Goal: Check status: Check status

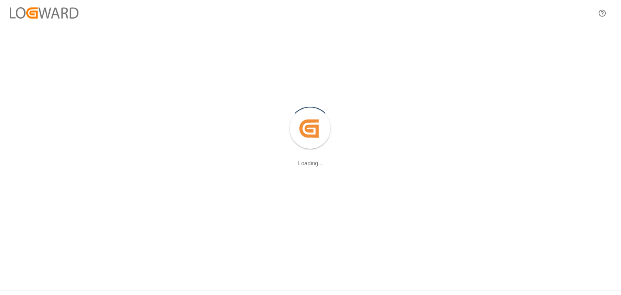
click at [601, 17] on div at bounding box center [602, 13] width 18 height 18
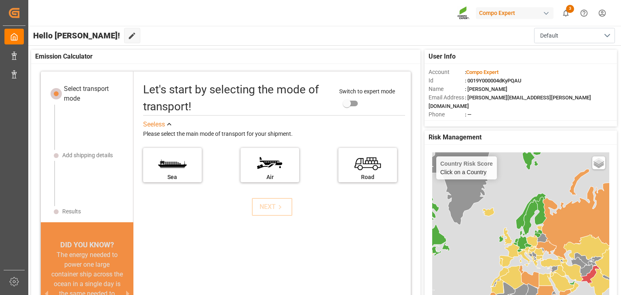
click at [608, 11] on html "Created by potrace 1.15, written by Peter Selinger 2001-2017 Created by potrace…" at bounding box center [310, 147] width 621 height 295
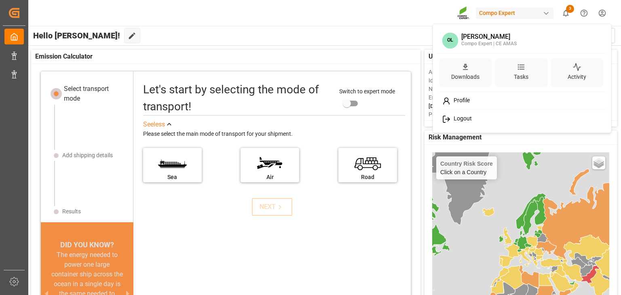
click at [366, 26] on html "Created by potrace 1.15, written by Peter Selinger 2001-2017 Created by potrace…" at bounding box center [310, 147] width 621 height 295
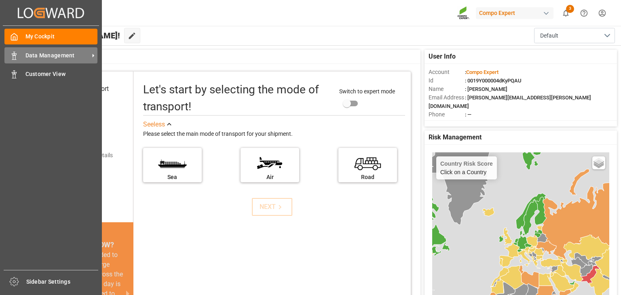
click at [15, 57] on icon at bounding box center [14, 56] width 8 height 8
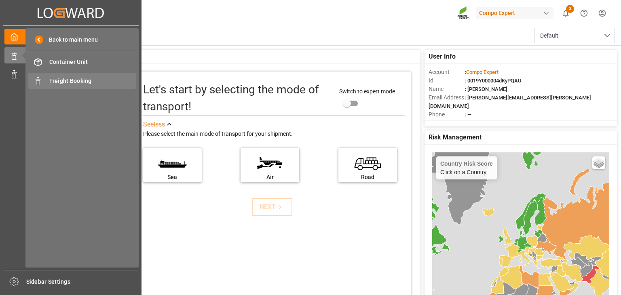
click at [65, 82] on span "Freight Booking" at bounding box center [92, 81] width 87 height 8
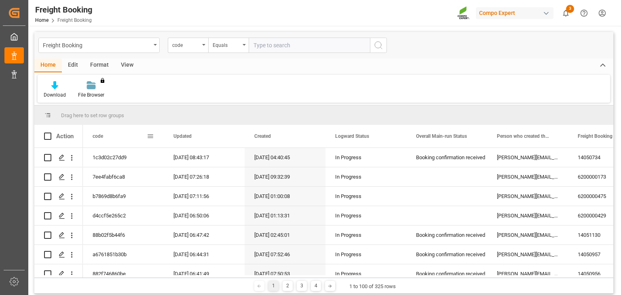
click at [146, 132] on div "code" at bounding box center [120, 136] width 54 height 23
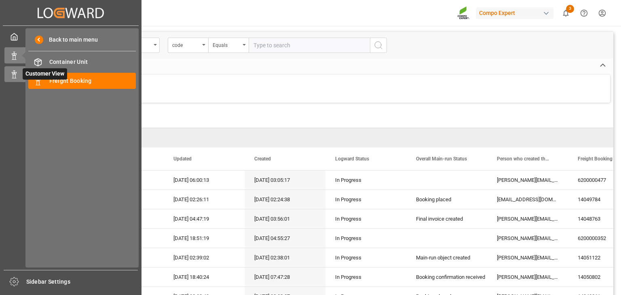
click at [16, 78] on line at bounding box center [14, 78] width 4 height 0
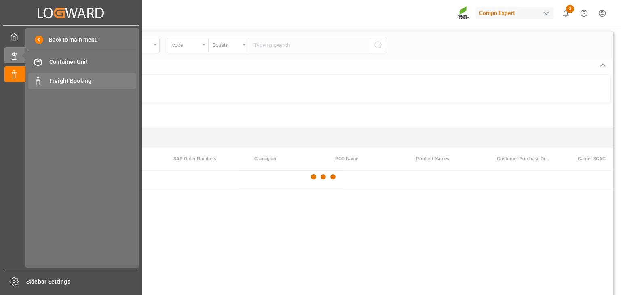
click at [42, 83] on div "Freight Booking Freight Booking" at bounding box center [82, 81] width 108 height 16
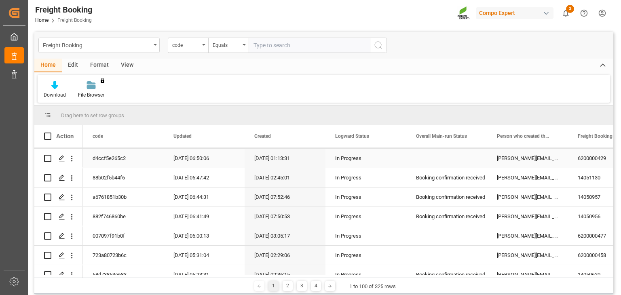
scroll to position [68, 0]
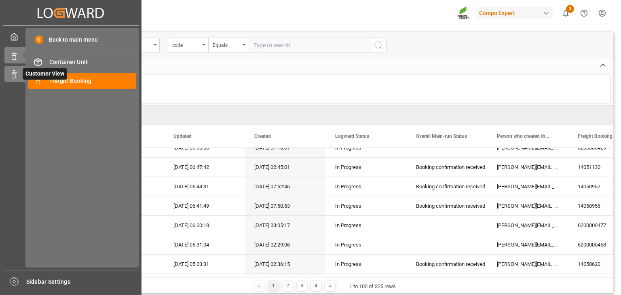
click at [21, 75] on div "Customer View Customer View" at bounding box center [70, 74] width 133 height 16
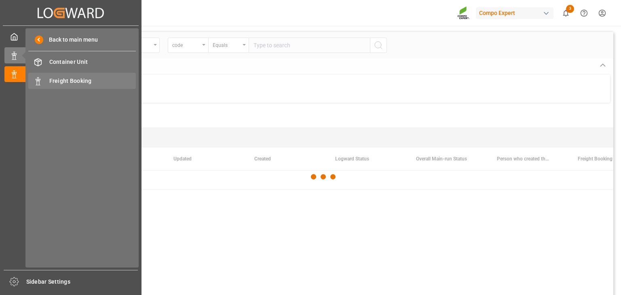
click at [84, 85] on span "Freight Booking" at bounding box center [92, 81] width 87 height 8
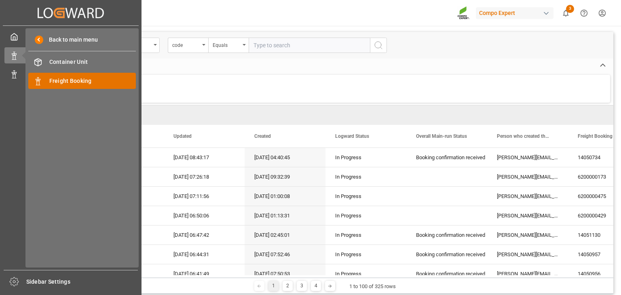
click at [44, 80] on div "Freight Booking Freight Booking" at bounding box center [82, 81] width 108 height 16
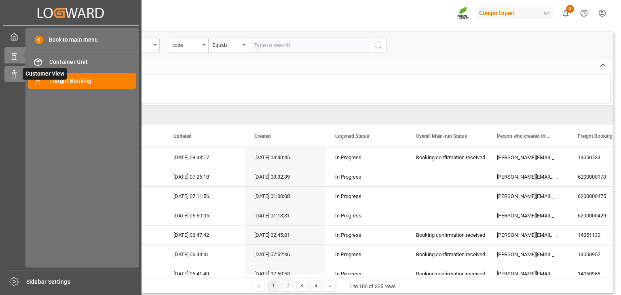
click at [8, 75] on div at bounding box center [11, 74] width 14 height 8
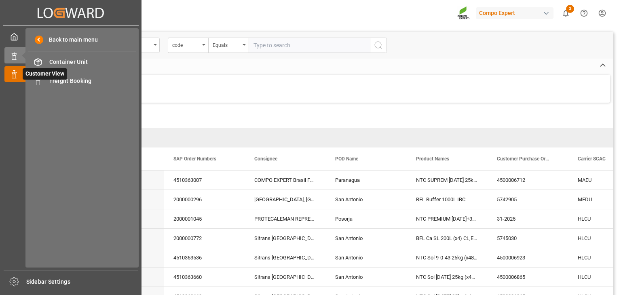
click at [15, 76] on icon at bounding box center [14, 74] width 8 height 8
click at [21, 72] on div "Customer View Customer View" at bounding box center [70, 74] width 133 height 16
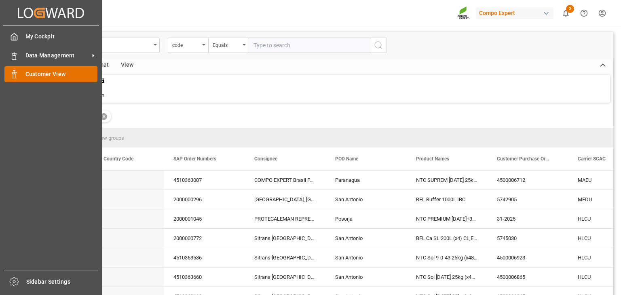
click at [51, 72] on span "Customer View" at bounding box center [61, 74] width 72 height 8
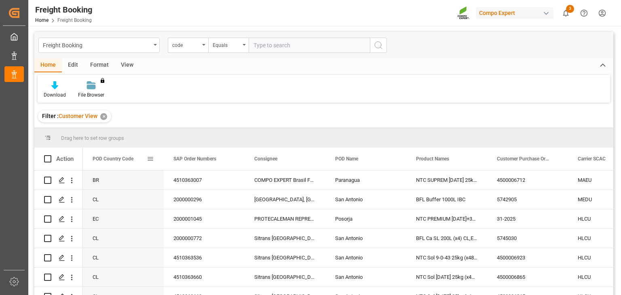
click at [136, 160] on div "POD Country Code" at bounding box center [120, 159] width 54 height 23
click at [148, 157] on span at bounding box center [150, 158] width 7 height 7
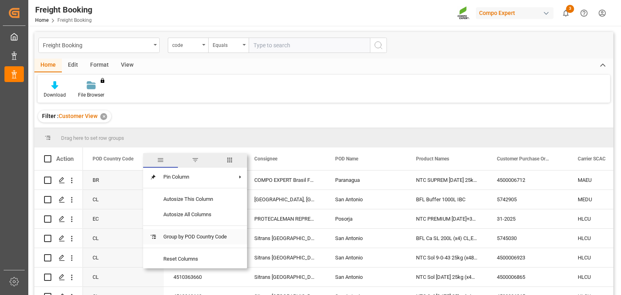
click at [180, 241] on span "Group by POD Country Code" at bounding box center [195, 236] width 76 height 15
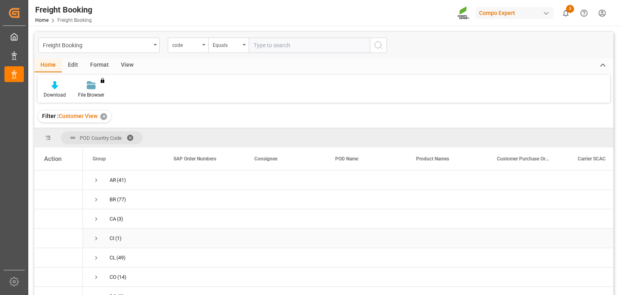
scroll to position [205, 0]
click at [157, 240] on div "US (5)" at bounding box center [123, 249] width 81 height 19
click at [125, 246] on span "US (5)" at bounding box center [123, 249] width 61 height 18
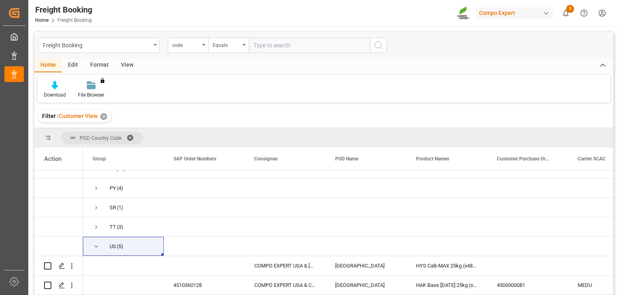
drag, startPoint x: 611, startPoint y: 239, endPoint x: 611, endPoint y: 266, distance: 27.5
click at [611, 266] on div "AR" at bounding box center [323, 234] width 579 height 127
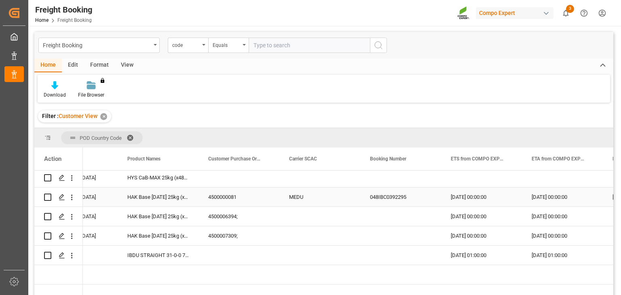
scroll to position [0, 0]
click at [182, 194] on div "HAK Base 7-12-40 25kg (x48) WW HAK Violeta 13-40-13 25kg (x48) WW HAK Naranja 1…" at bounding box center [158, 197] width 81 height 19
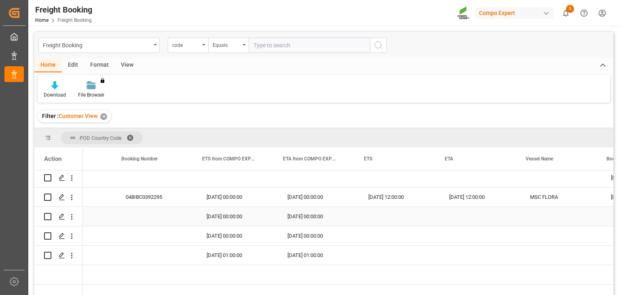
scroll to position [0, 539]
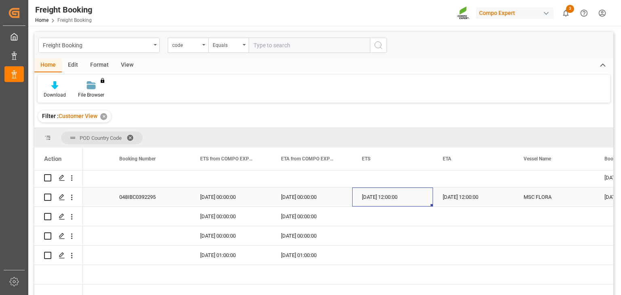
click at [364, 199] on div "22.08.2025 12:00:00" at bounding box center [392, 197] width 81 height 19
click at [68, 197] on icon "open menu" at bounding box center [72, 197] width 8 height 8
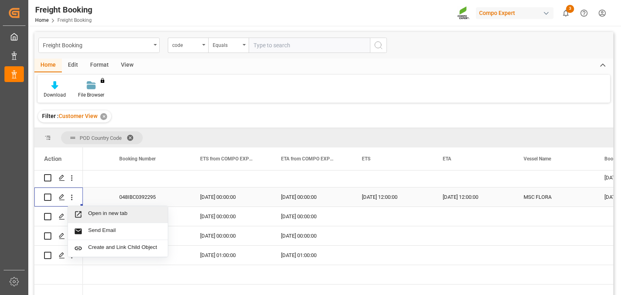
click at [105, 214] on span "Open in new tab" at bounding box center [125, 214] width 74 height 8
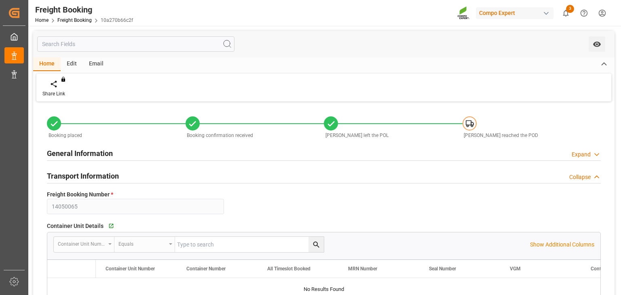
type input "MEDU"
type input "9978937"
type input "ESVLC"
type input "USLAX"
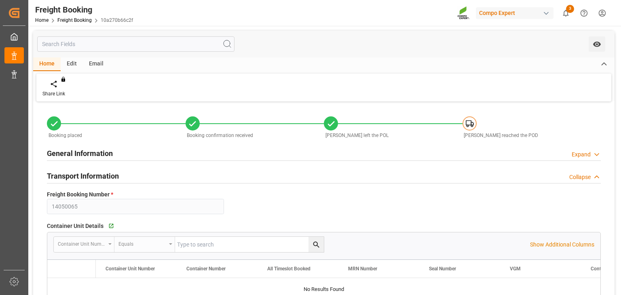
type input "64"
type input "29.07.2025 00:00"
type input "[DATE] 00:00"
type input "14.09.2025 00:00"
type input "[DATE] 12:00"
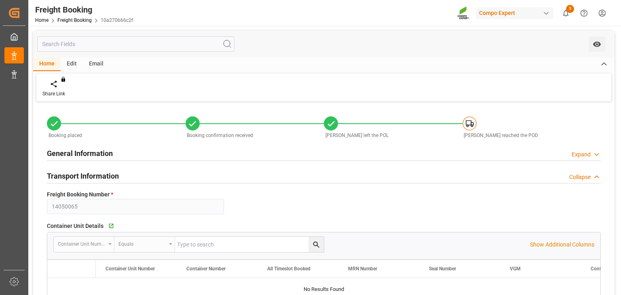
type input "[DATE] 12:00"
type input "22.08.2025"
type input "05.08.2025 11:12"
type input "05.08.2025 11:13"
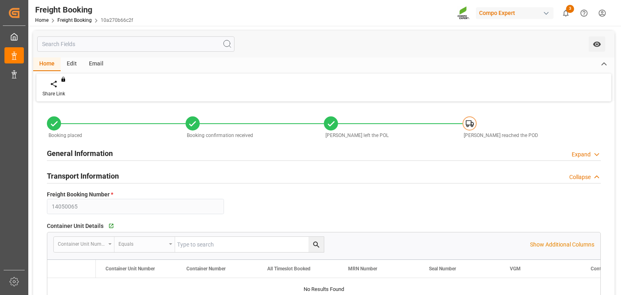
type input "22.08.2025 11:13"
type input "05.08.2025 11:13"
type input "22.08.2025 13:13"
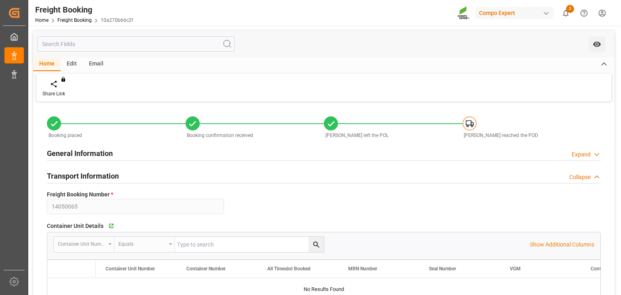
type input "22.08.2025 13:13"
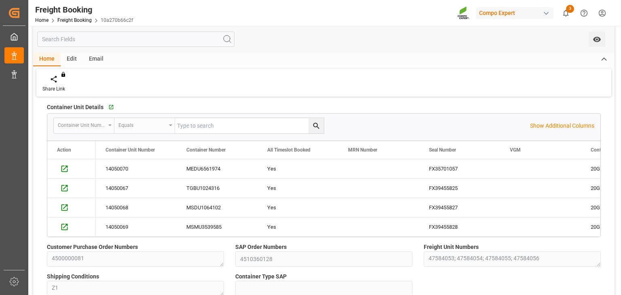
scroll to position [118, 0]
click at [61, 169] on icon "Press SPACE to select this row." at bounding box center [64, 170] width 6 height 6
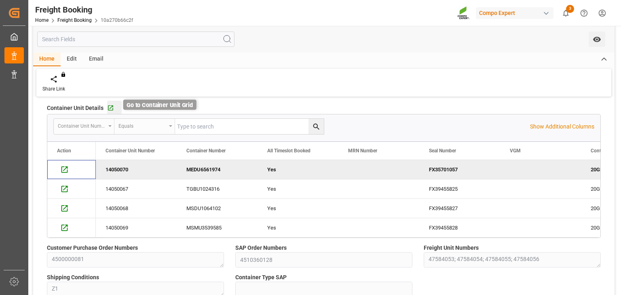
click at [112, 106] on icon "button" at bounding box center [110, 108] width 7 height 7
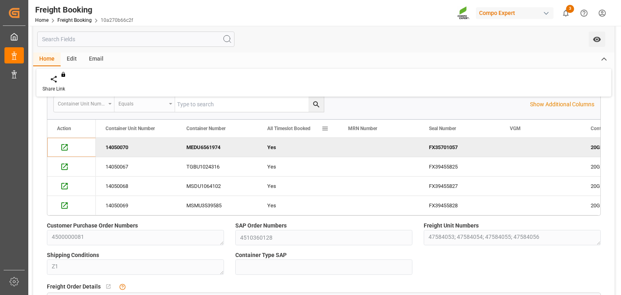
scroll to position [0, 0]
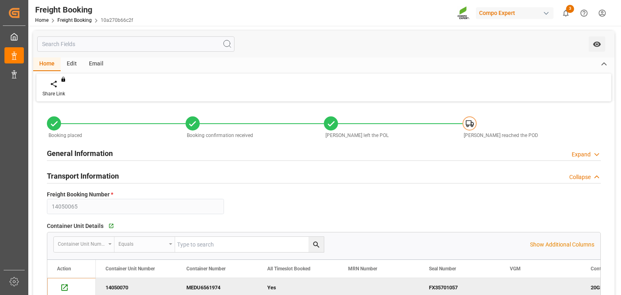
click at [108, 153] on h2 "General Information" at bounding box center [80, 153] width 66 height 11
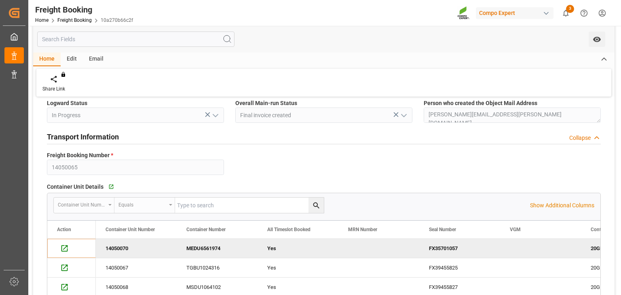
scroll to position [174, 0]
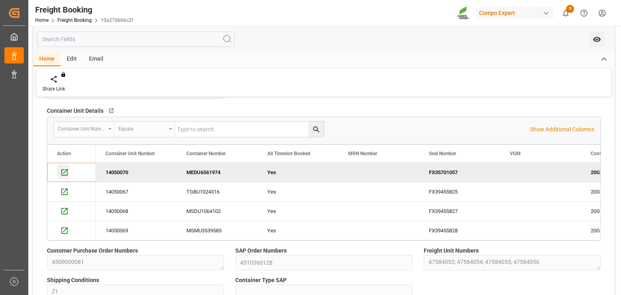
click at [64, 173] on icon "Press SPACE to deselect this row." at bounding box center [64, 172] width 8 height 8
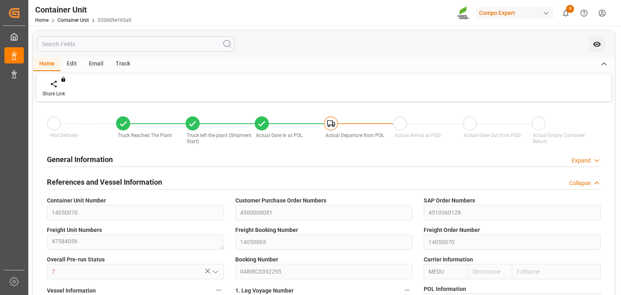
type input "MEDU"
type input "9978937"
type input "ESVLC"
type input "USLAX"
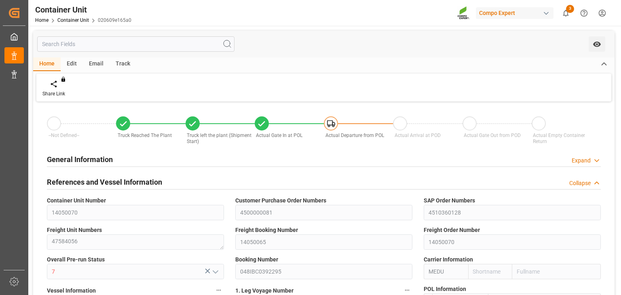
type input "64"
type input "19660.8"
type input "USLAX"
type input "[DATE] 13:08"
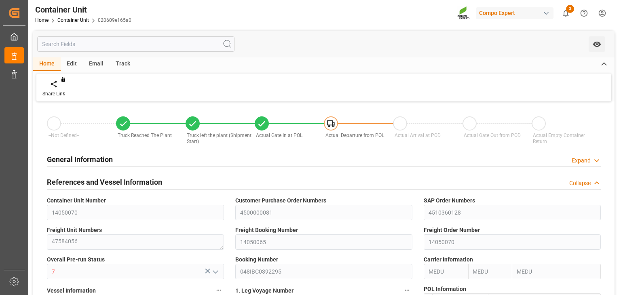
type input "[DATE] 14:09"
type input "[DATE] 14:15"
type input "[DATE] 14:37"
type input "[DATE] 14:50"
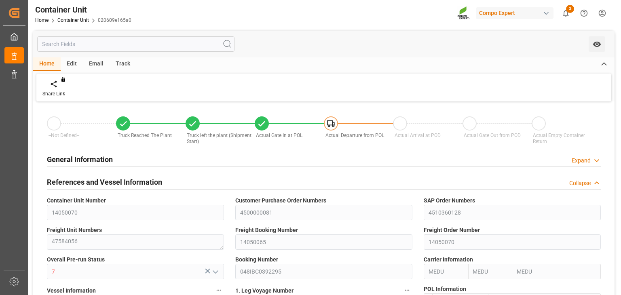
type input "[DATE]"
type input "[DATE] 12:00"
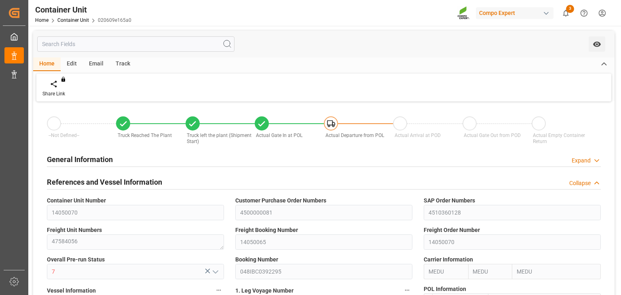
type input "[DATE] 00:02"
type input "[DATE] 00:01"
type input "[DATE] 12:00"
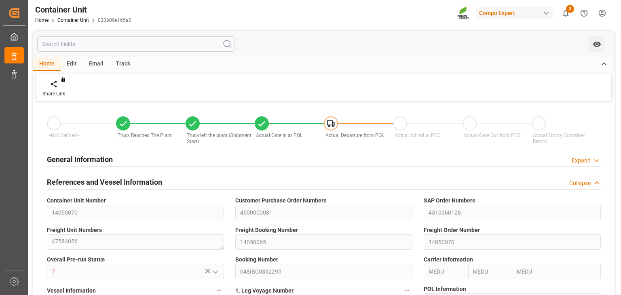
type input "[DATE] 00:00"
type input "[DATE] 12:00"
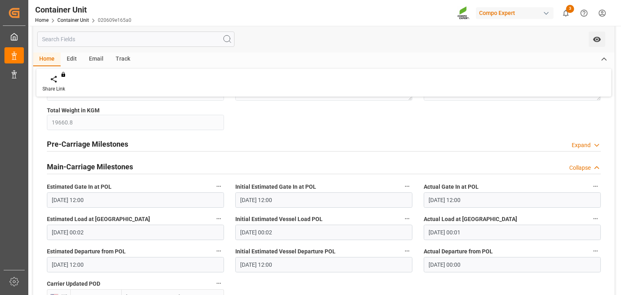
scroll to position [562, 0]
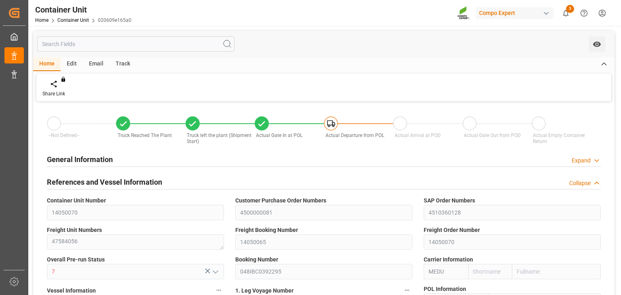
type input "MEDU"
type input "9978937"
type input "ESVLC"
type input "USLAX"
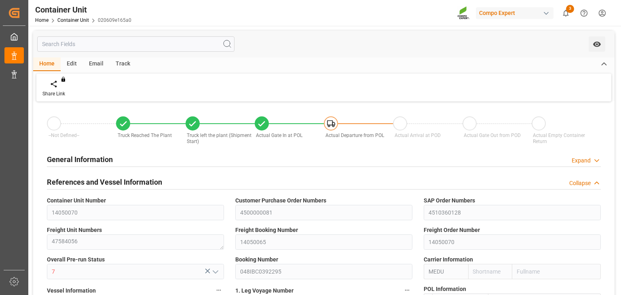
type input "64"
type input "19660.8"
type input "USLAX"
type input "[DATE] 13:08"
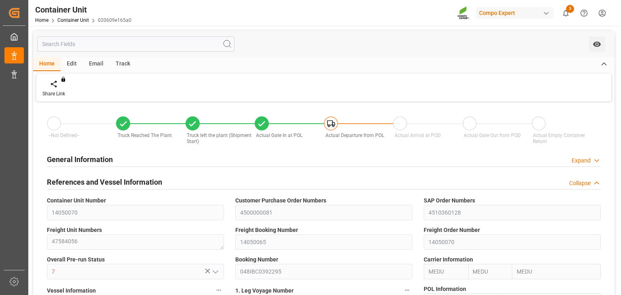
type input "[DATE] 14:09"
type input "[DATE] 14:15"
type input "[DATE] 14:37"
type input "[DATE] 14:50"
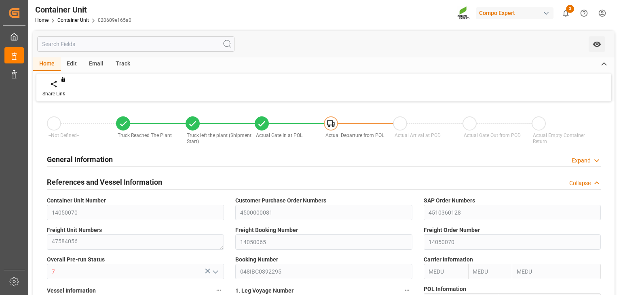
type input "[DATE]"
type input "[DATE] 12:00"
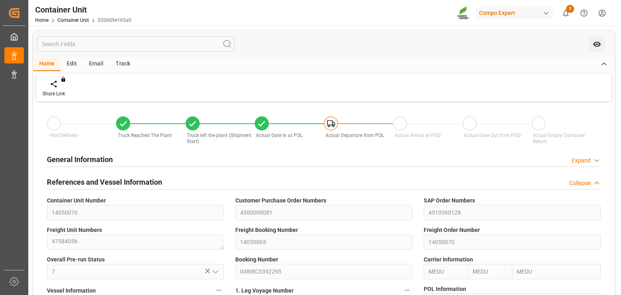
type input "[DATE] 00:02"
type input "[DATE] 00:01"
type input "[DATE] 12:00"
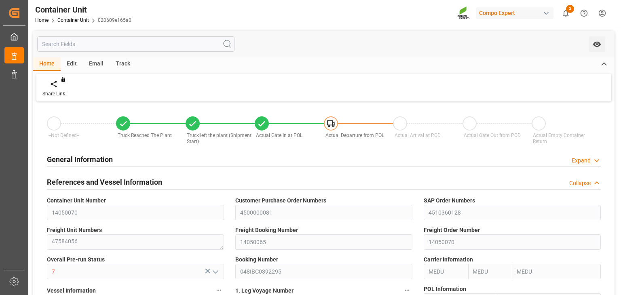
type input "[DATE] 00:00"
type input "[DATE] 12:00"
click at [593, 168] on div "General Information Expand" at bounding box center [323, 159] width 565 height 23
click at [591, 165] on div "Expand" at bounding box center [581, 161] width 19 height 8
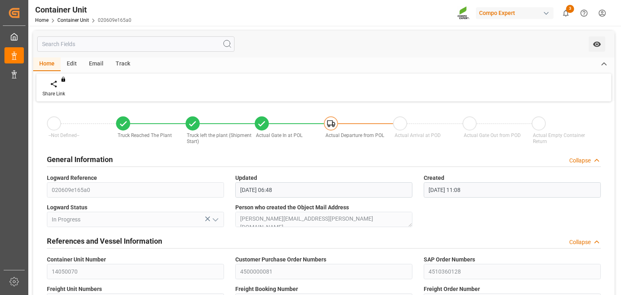
click at [131, 69] on div "Track" at bounding box center [123, 64] width 27 height 14
click at [51, 82] on icon at bounding box center [51, 82] width 4 height 4
